Goal: Information Seeking & Learning: Learn about a topic

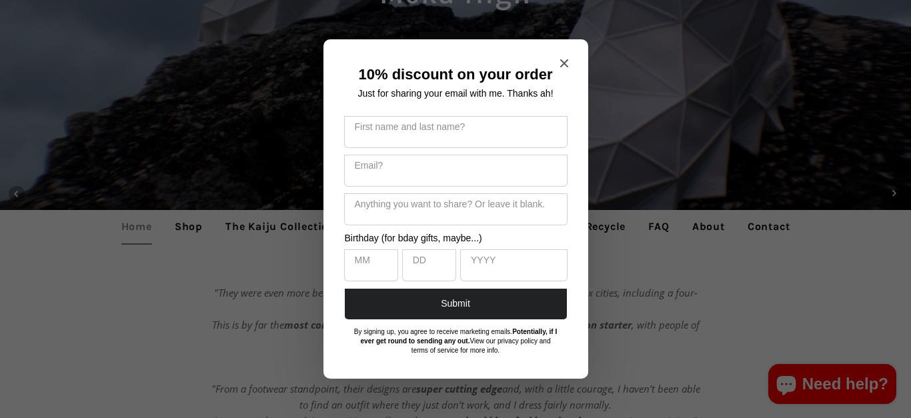
scroll to position [389, 0]
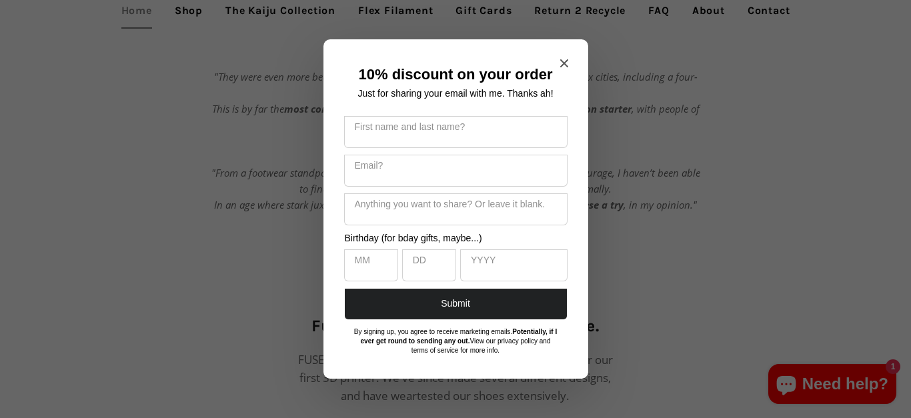
click at [560, 70] on span "Close modal" at bounding box center [564, 63] width 8 height 13
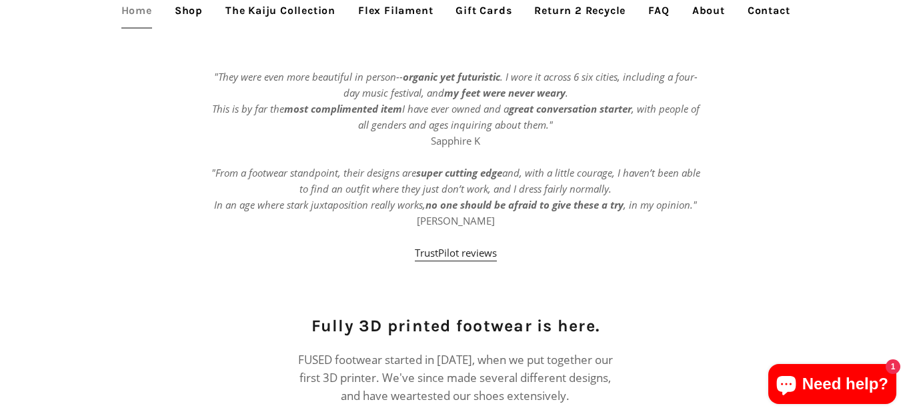
click at [180, 10] on link "Shop" at bounding box center [189, 10] width 48 height 33
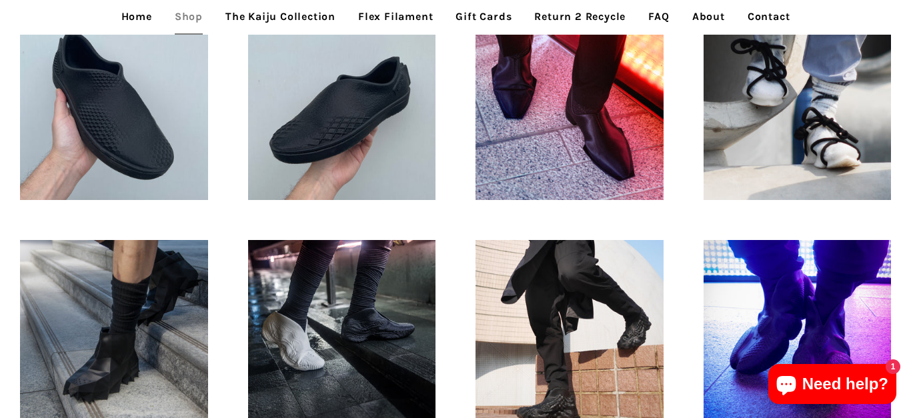
scroll to position [666, 0]
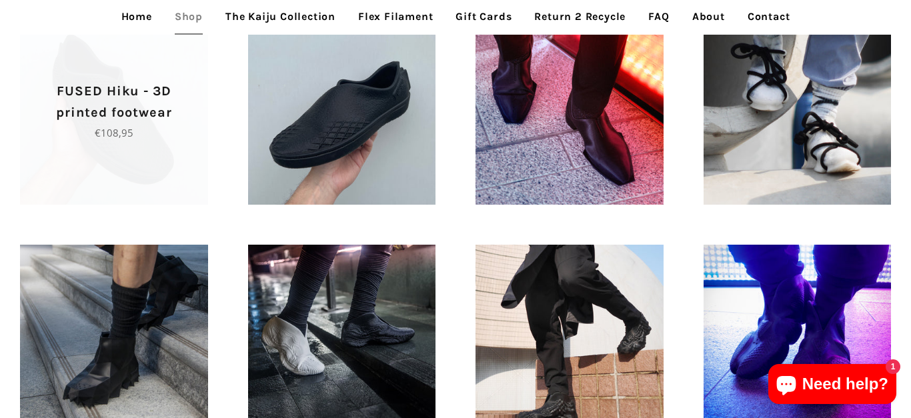
click at [153, 119] on p "FUSED Hiku - 3D printed footwear" at bounding box center [113, 102] width 141 height 43
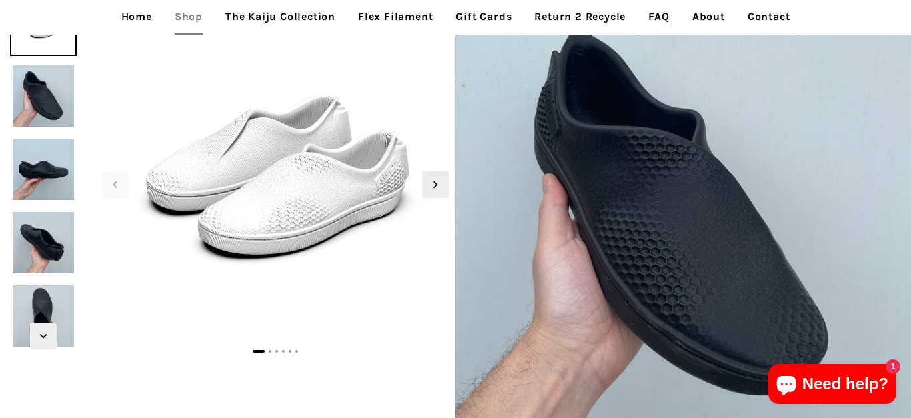
scroll to position [93, 0]
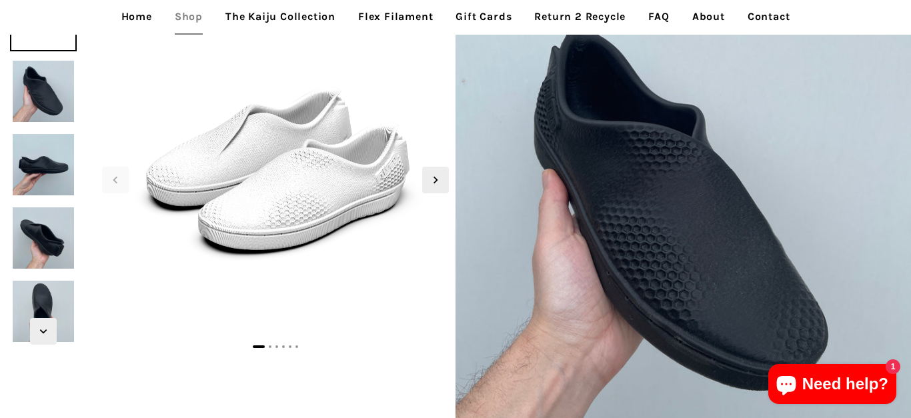
click at [31, 103] on img at bounding box center [43, 91] width 67 height 67
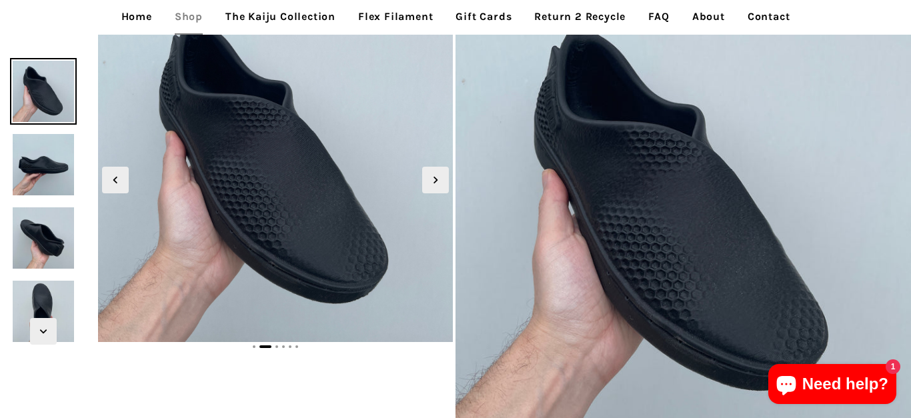
click at [32, 147] on img at bounding box center [43, 164] width 67 height 67
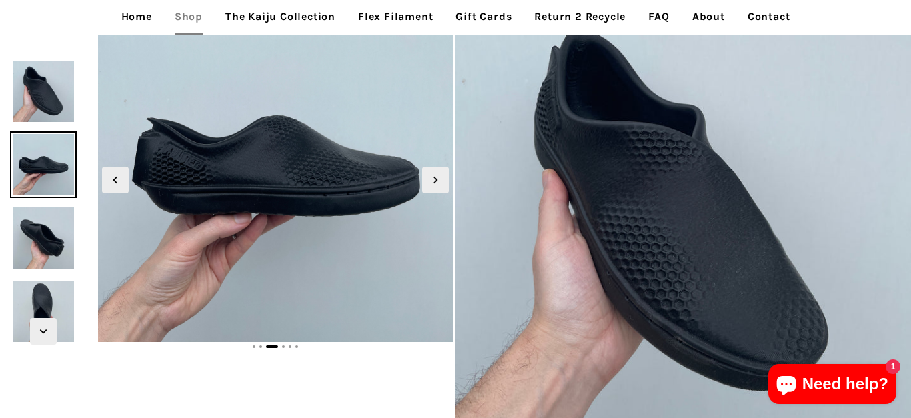
click at [43, 235] on img at bounding box center [43, 238] width 67 height 67
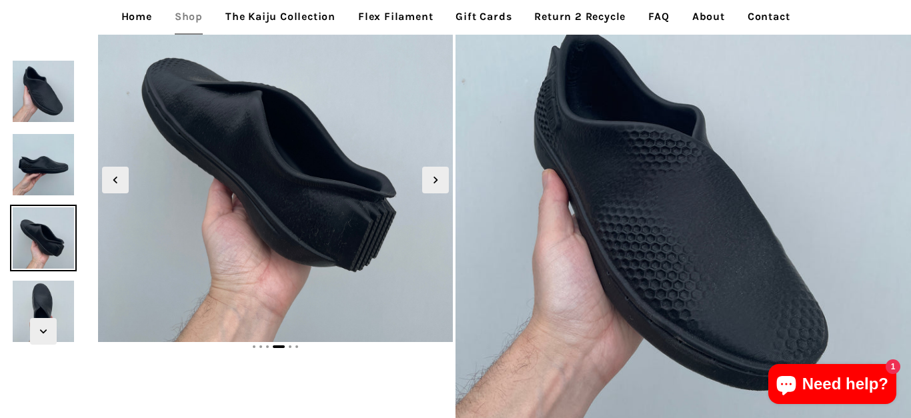
click at [40, 305] on img at bounding box center [43, 311] width 67 height 67
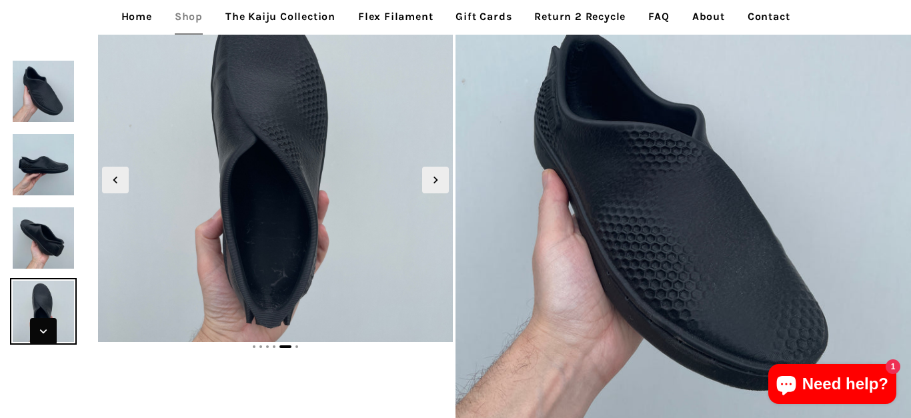
click at [42, 329] on icon "Next slide" at bounding box center [43, 331] width 15 height 15
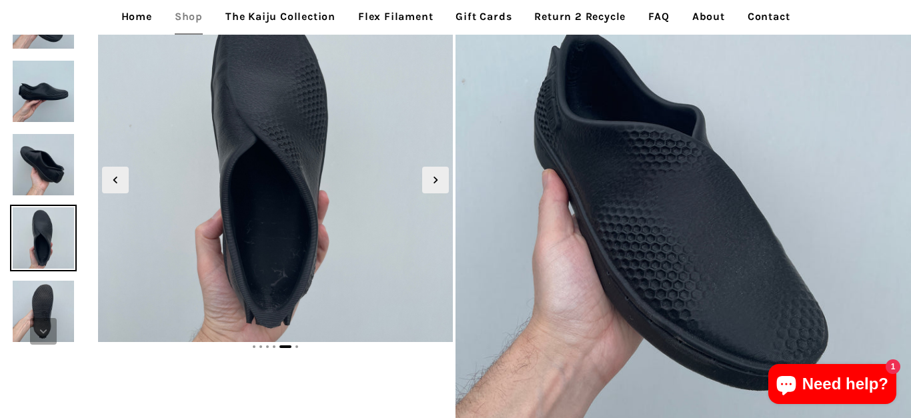
click at [42, 329] on icon "Next slide" at bounding box center [43, 331] width 15 height 15
click at [43, 292] on img at bounding box center [43, 311] width 67 height 67
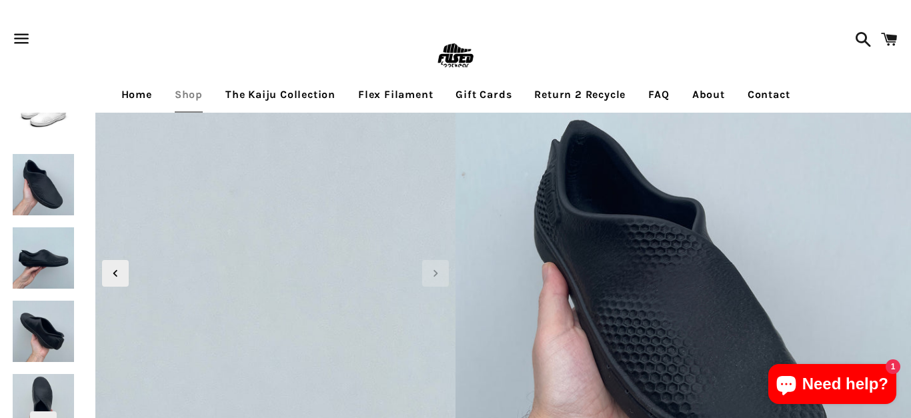
scroll to position [0, 0]
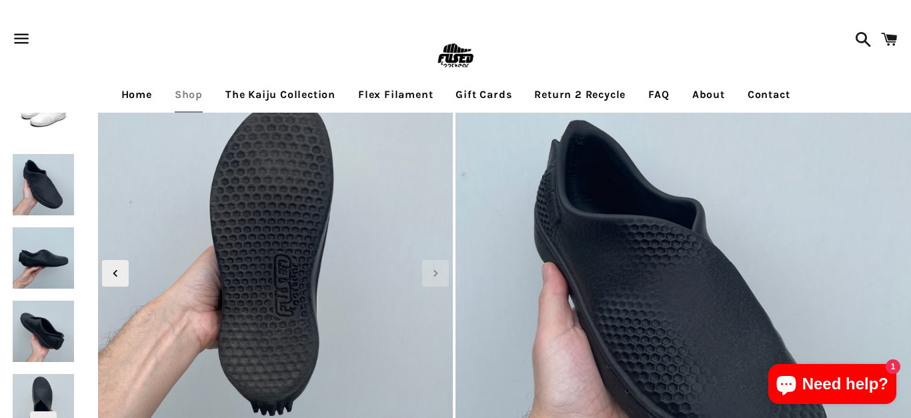
click at [396, 99] on link "Flex Filament" at bounding box center [395, 94] width 95 height 33
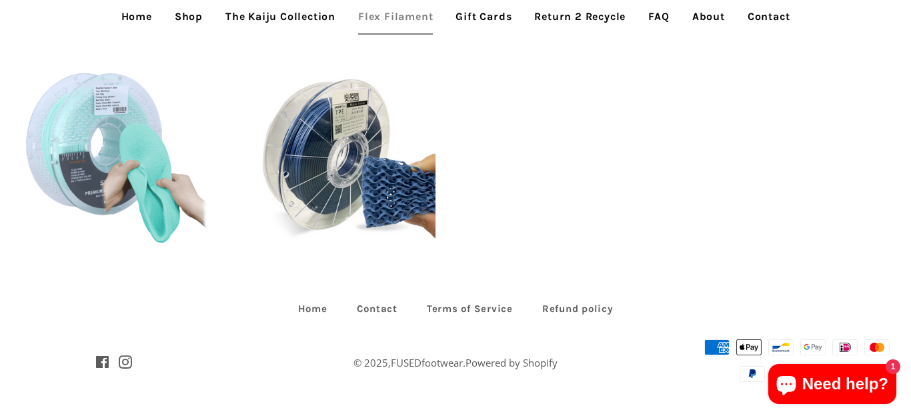
scroll to position [720, 0]
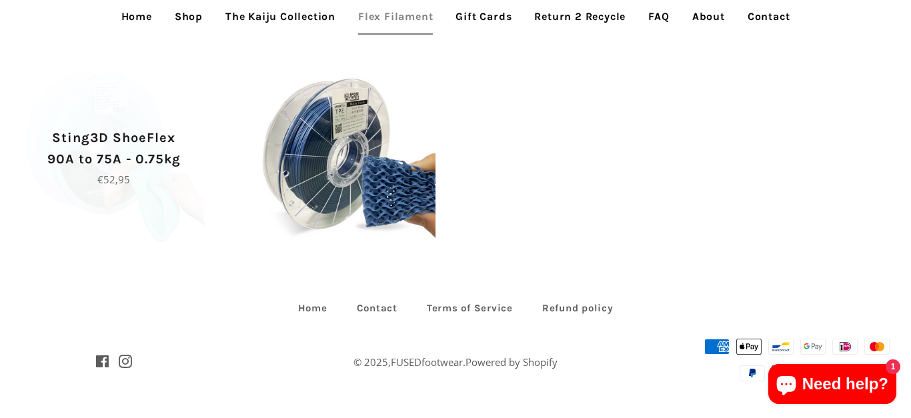
click at [164, 178] on p "Regular price €52,95" at bounding box center [113, 179] width 141 height 16
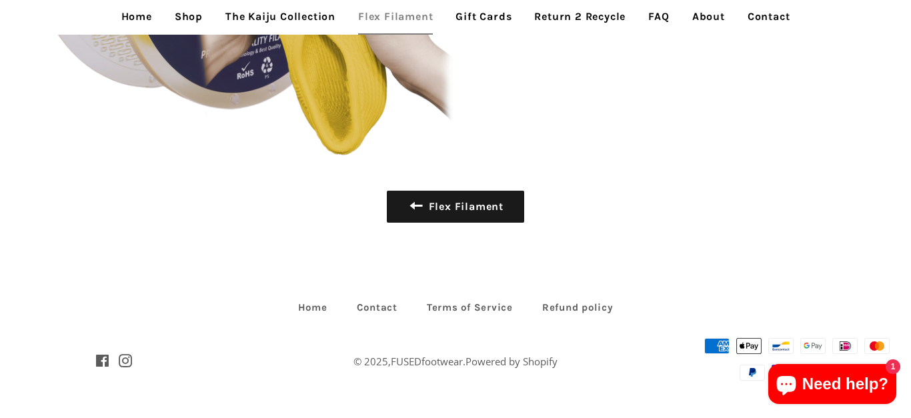
scroll to position [3252, 0]
click at [570, 16] on link "Return 2 Recycle" at bounding box center [579, 16] width 111 height 33
